Goal: Information Seeking & Learning: Learn about a topic

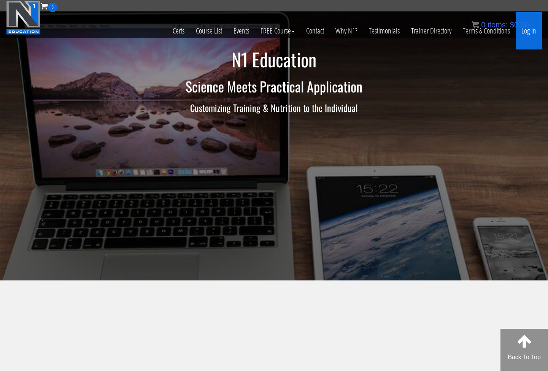
click at [529, 32] on link "Log In" at bounding box center [529, 30] width 26 height 37
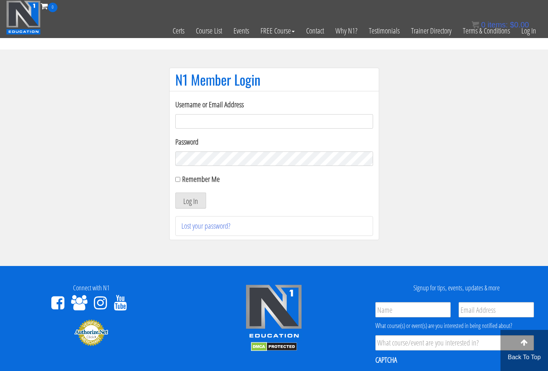
type input "laura2012lara@gmail.com"
click at [192, 200] on button "Log In" at bounding box center [190, 200] width 31 height 16
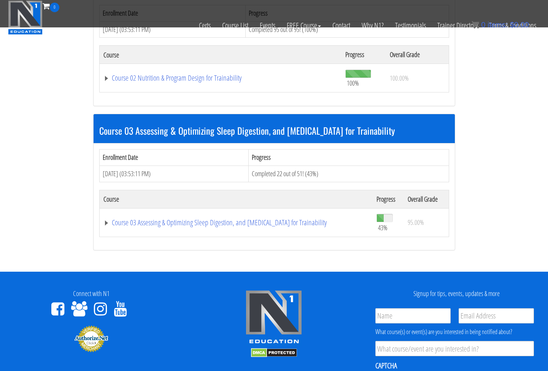
scroll to position [563, 0]
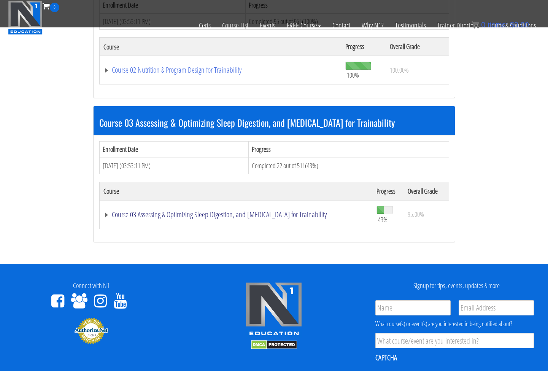
click at [241, 211] on link "Course 03 Assessing & Optimizing Sleep Digestion, and [MEDICAL_DATA] for Traina…" at bounding box center [235, 215] width 265 height 8
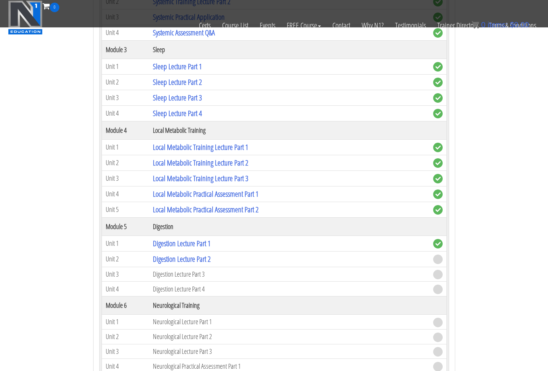
scroll to position [1109, 0]
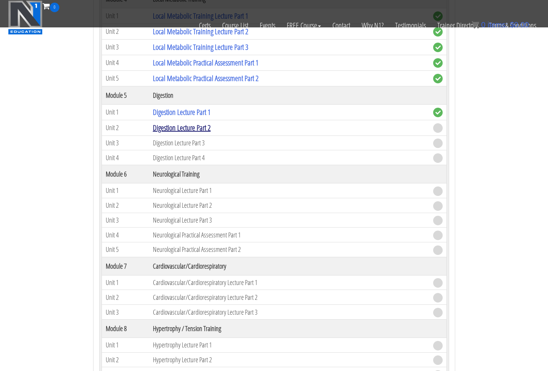
click at [188, 122] on link "Digestion Lecture Part 2" at bounding box center [182, 127] width 58 height 10
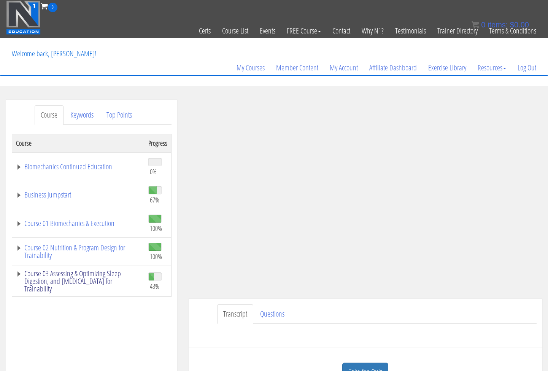
click at [18, 272] on link "Course 03 Assessing & Optimizing Sleep Digestion, and [MEDICAL_DATA] for Traina…" at bounding box center [78, 281] width 125 height 23
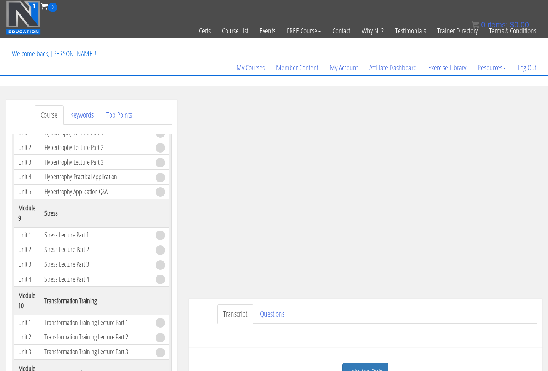
scroll to position [994, 0]
click at [326, 92] on section "Course Keywords Top Points Course Progress Biomechanics Continued Education 0% …" at bounding box center [274, 314] width 548 height 457
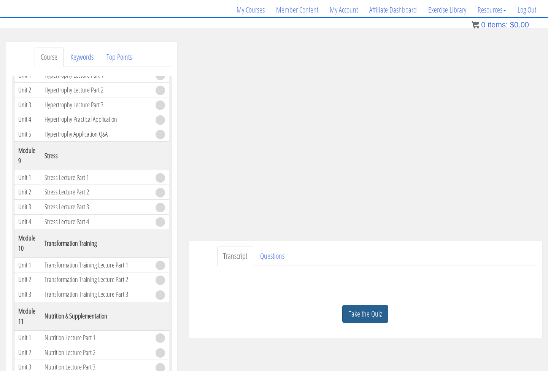
scroll to position [62, 0]
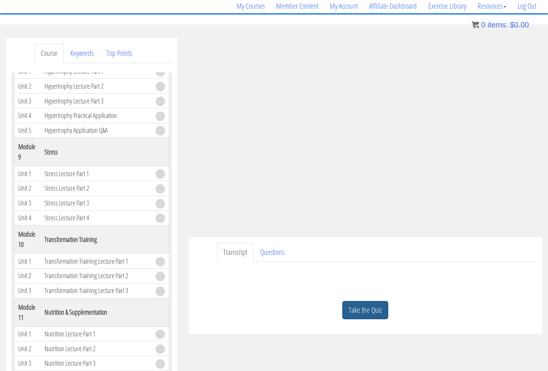
click at [365, 308] on link "Take the Quiz" at bounding box center [365, 310] width 46 height 19
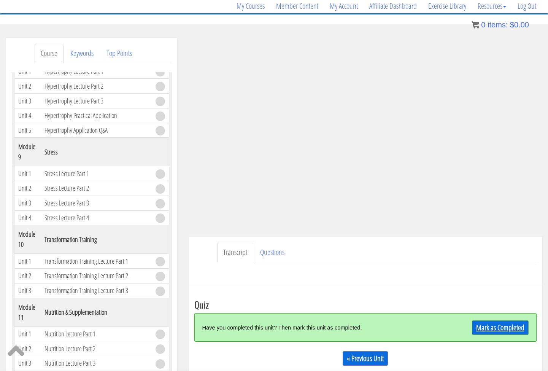
click at [480, 326] on link "Mark as Completed" at bounding box center [500, 327] width 57 height 14
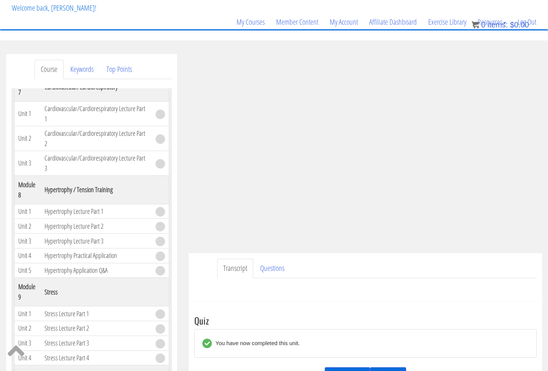
scroll to position [870, 0]
click at [453, 279] on div "Name First Last Email Unit Questions * Submit" at bounding box center [365, 287] width 342 height 18
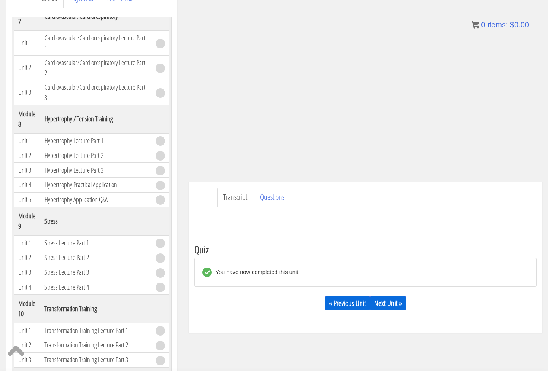
scroll to position [119, 0]
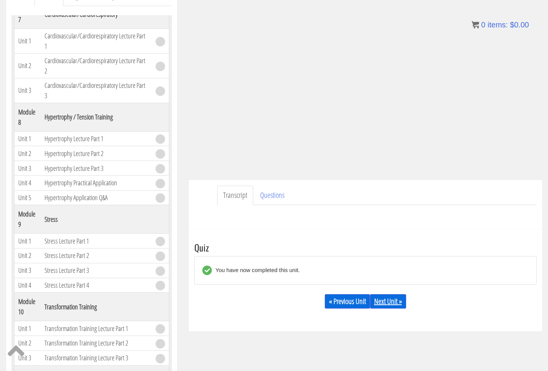
click at [388, 305] on link "Next Unit »" at bounding box center [388, 301] width 36 height 14
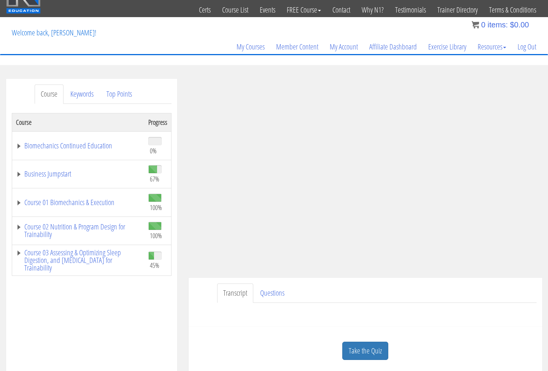
scroll to position [25, 0]
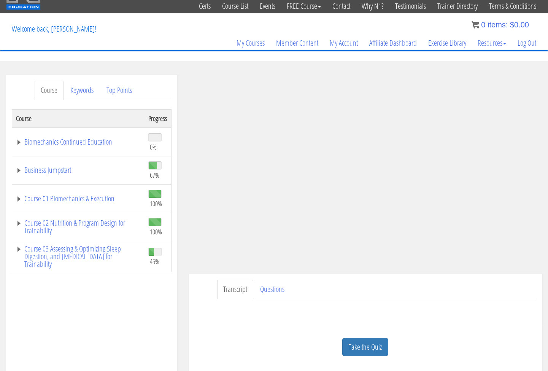
drag, startPoint x: 364, startPoint y: 346, endPoint x: 397, endPoint y: 336, distance: 34.3
click at [364, 347] on link "Take the Quiz" at bounding box center [365, 347] width 46 height 19
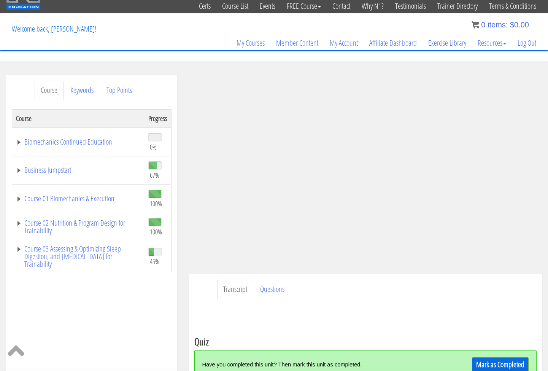
click at [483, 363] on link "Mark as Completed" at bounding box center [500, 364] width 57 height 14
